Goal: Task Accomplishment & Management: Complete application form

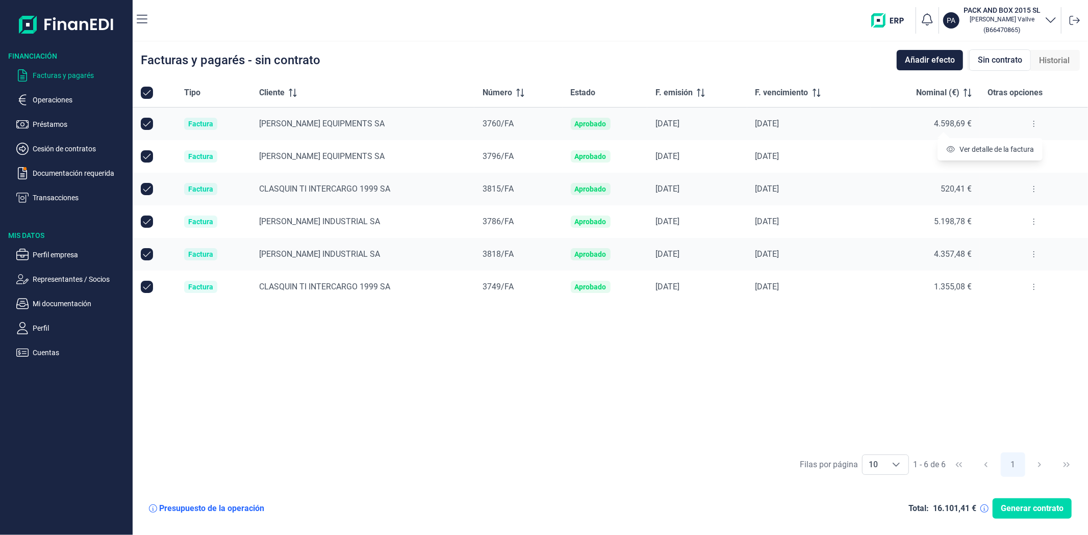
click at [420, 407] on div "Tipo Cliente Número Estado F. emisión F. vencimiento Nominal (€) Otras opciones…" at bounding box center [610, 263] width 955 height 369
click at [62, 167] on p "Documentación requerida" at bounding box center [81, 173] width 96 height 12
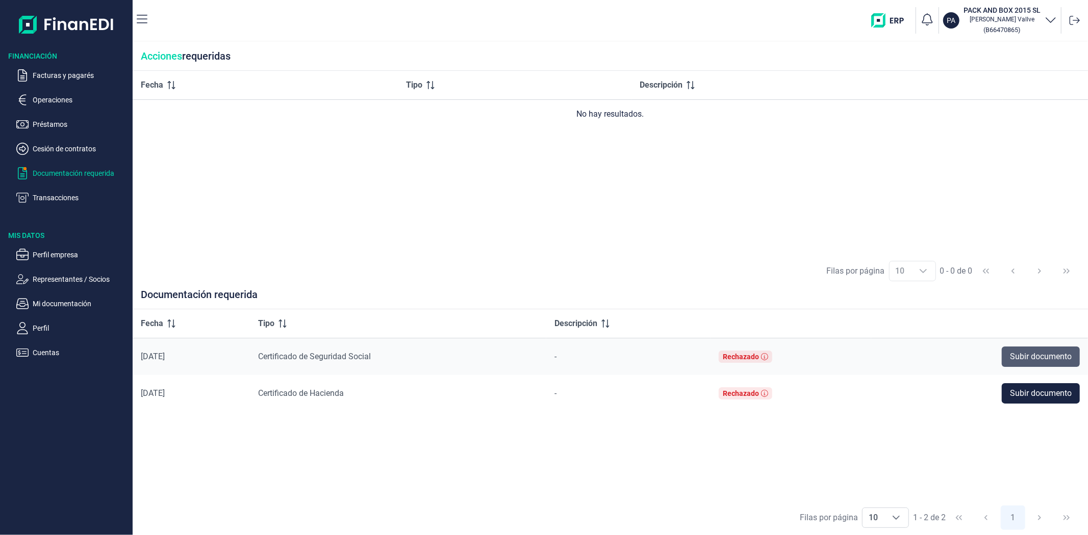
click at [1044, 357] on span "Subir documento" at bounding box center [1041, 357] width 62 height 12
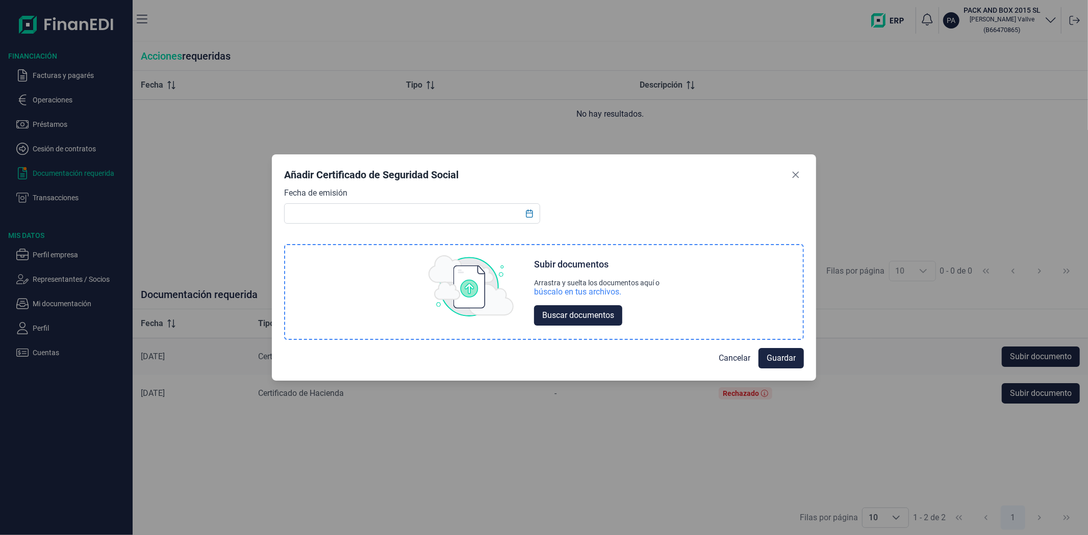
click at [470, 288] on img at bounding box center [471, 285] width 86 height 61
click at [580, 313] on span "Buscar documentos" at bounding box center [578, 315] width 72 height 12
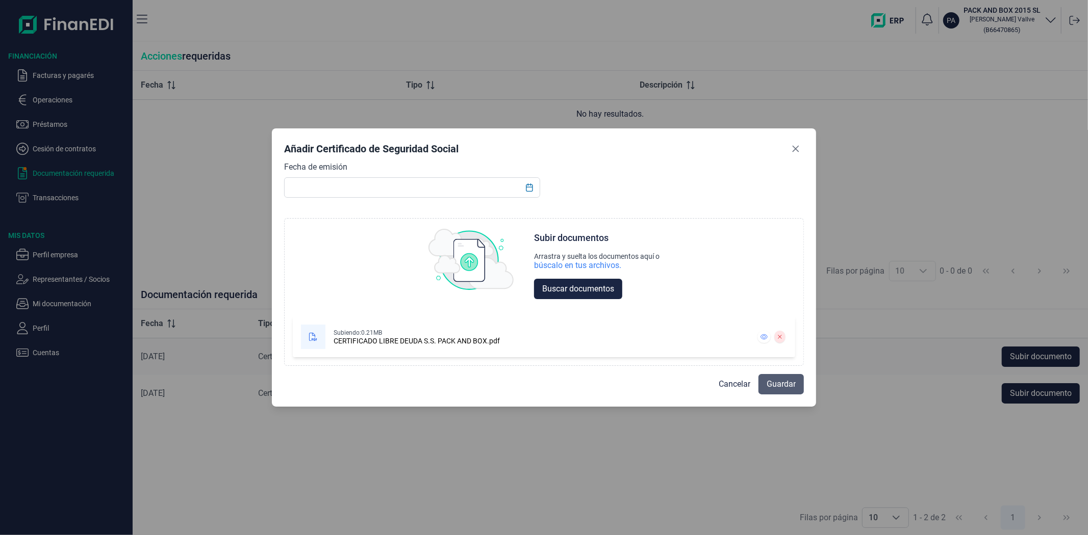
click at [789, 384] on span "Guardar" at bounding box center [780, 384] width 29 height 12
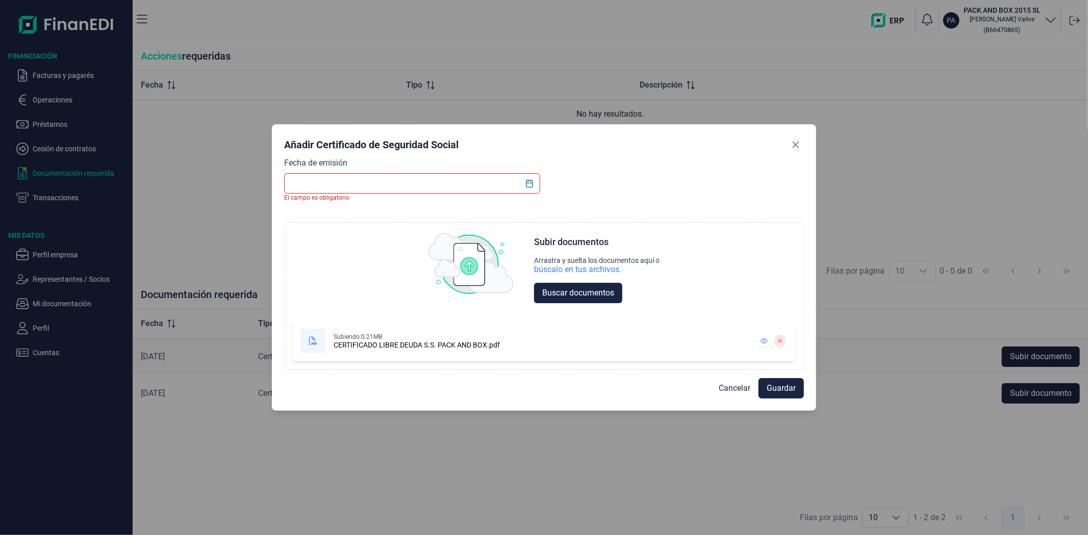
click at [329, 180] on input "text" at bounding box center [411, 183] width 255 height 20
type input "Certificado SS"
click at [633, 185] on div "Fecha de emisión El campo es obligatorio Choose Subir documentos Arrastra y sue…" at bounding box center [544, 263] width 520 height 213
click at [530, 183] on icon "Choose Date" at bounding box center [529, 183] width 7 height 8
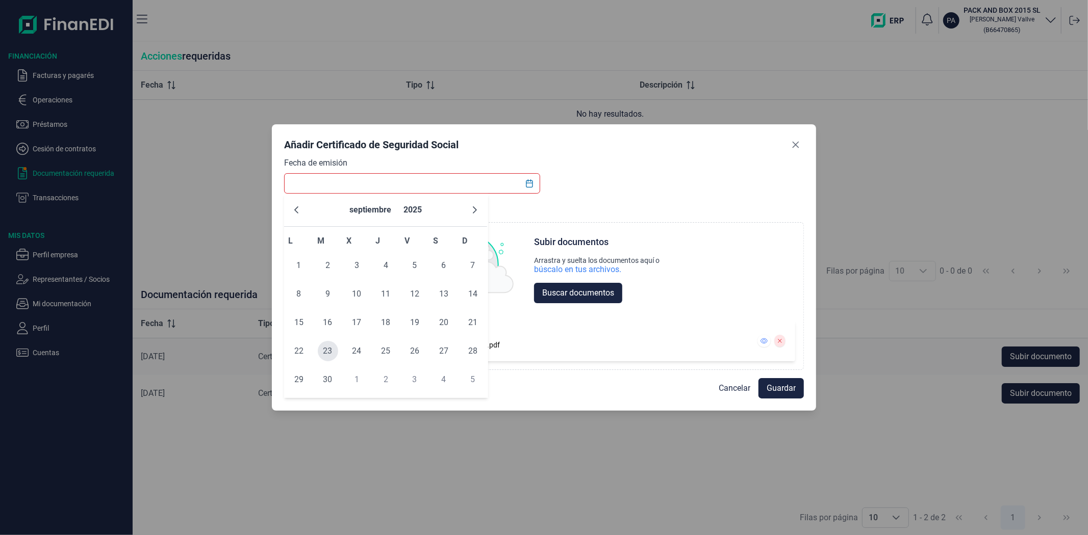
click at [327, 348] on span "23" at bounding box center [328, 351] width 20 height 20
type input "[DATE]"
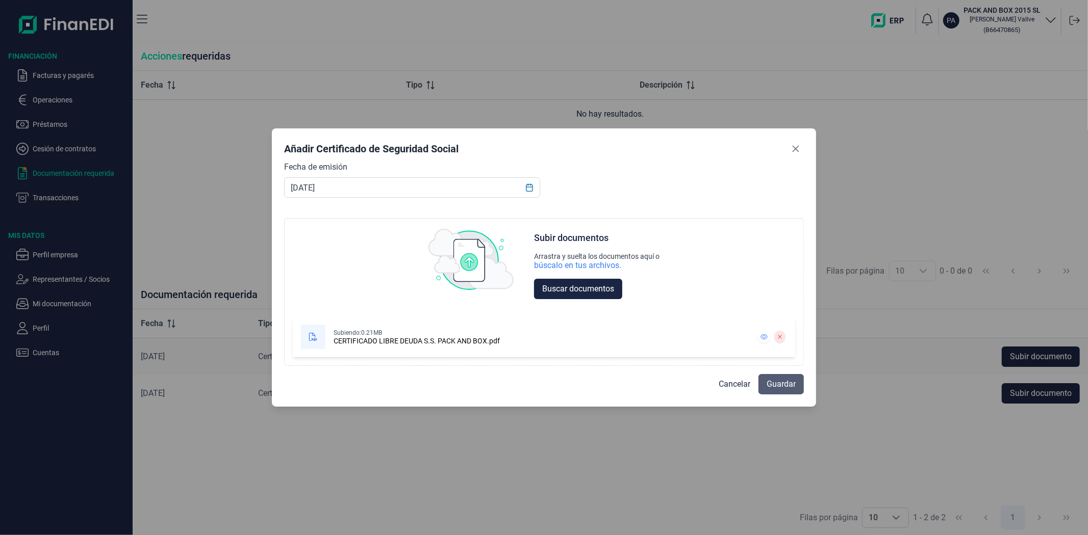
click at [764, 380] on button "Guardar" at bounding box center [780, 384] width 45 height 20
